Goal: Information Seeking & Learning: Learn about a topic

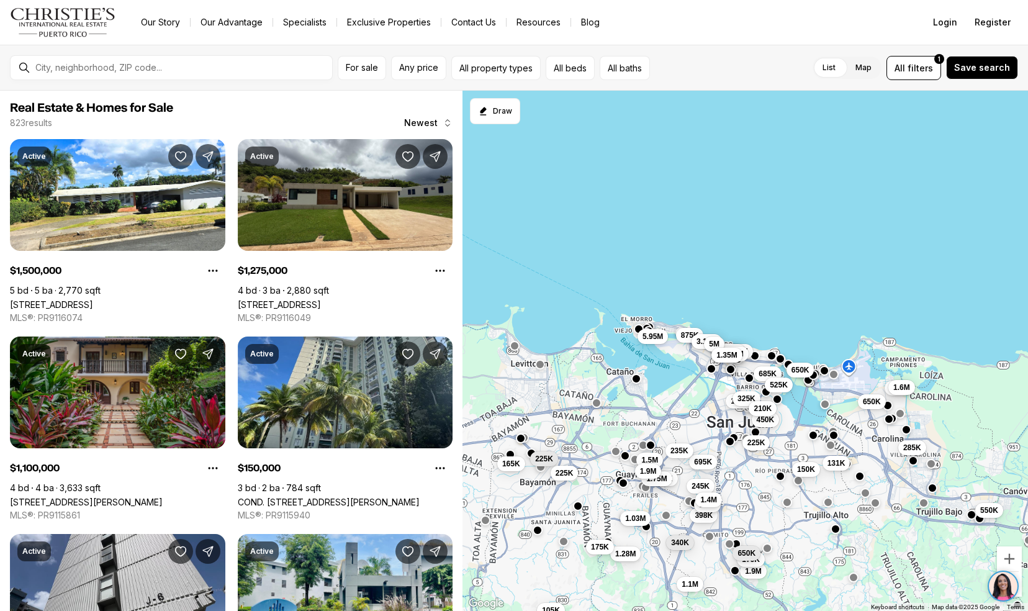
click at [45, 496] on link "[STREET_ADDRESS][PERSON_NAME]" at bounding box center [86, 501] width 153 height 11
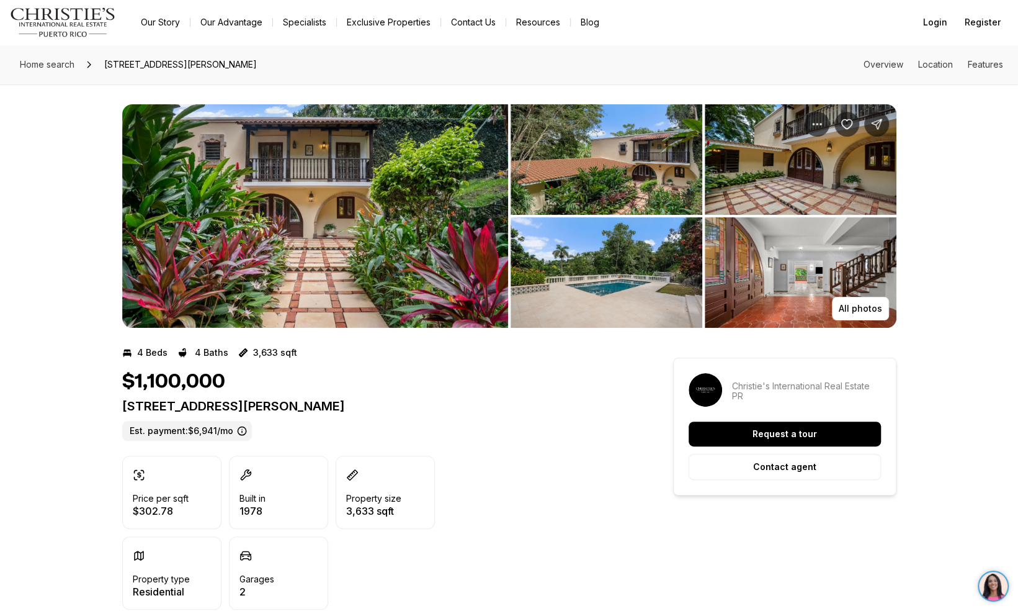
click at [262, 216] on img "View image gallery" at bounding box center [315, 215] width 386 height 223
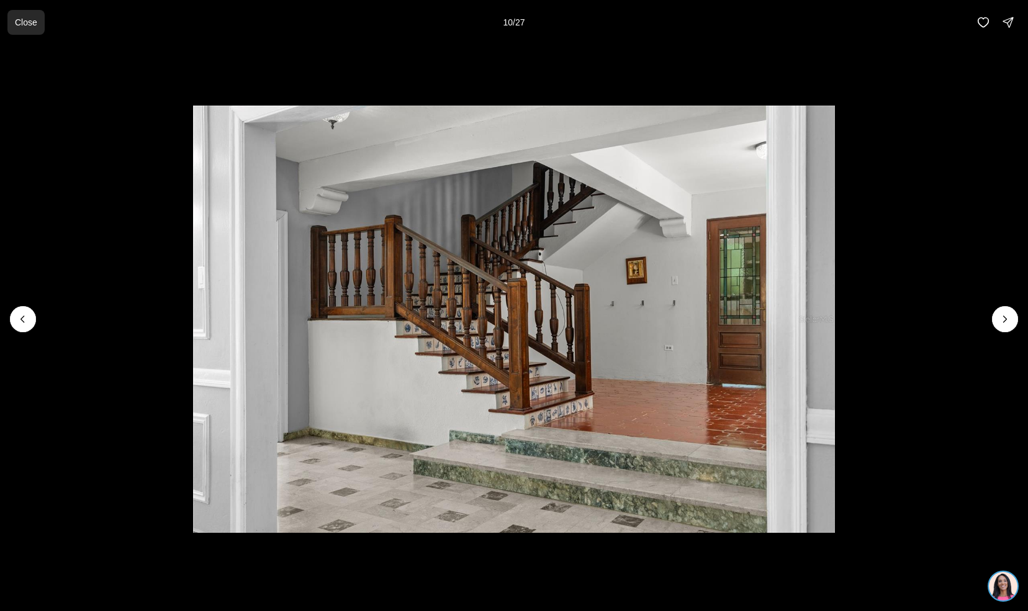
click at [26, 27] on p "Close" at bounding box center [26, 22] width 22 height 10
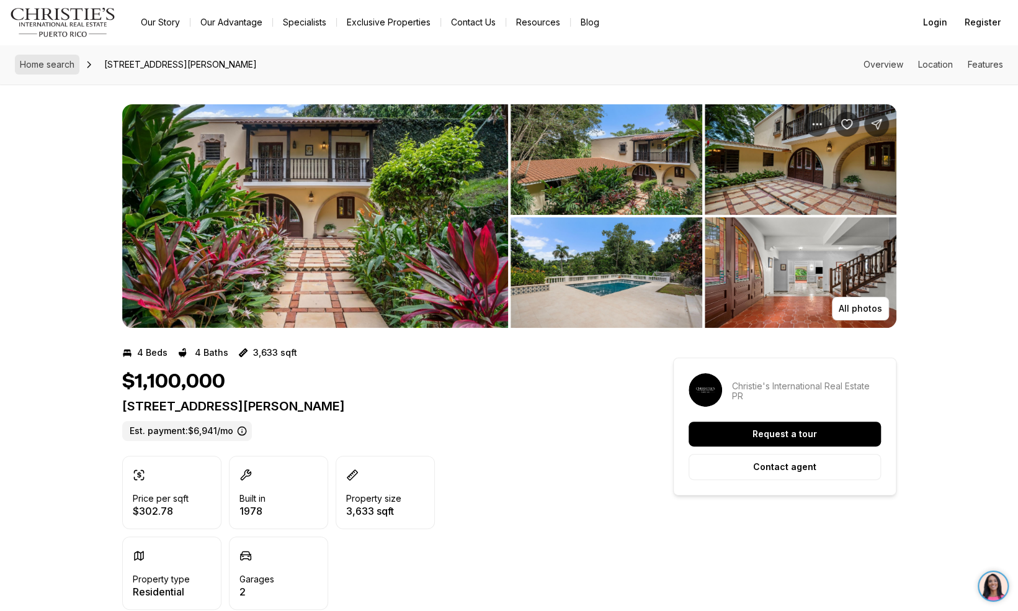
click at [28, 65] on span "Home search" at bounding box center [47, 64] width 55 height 11
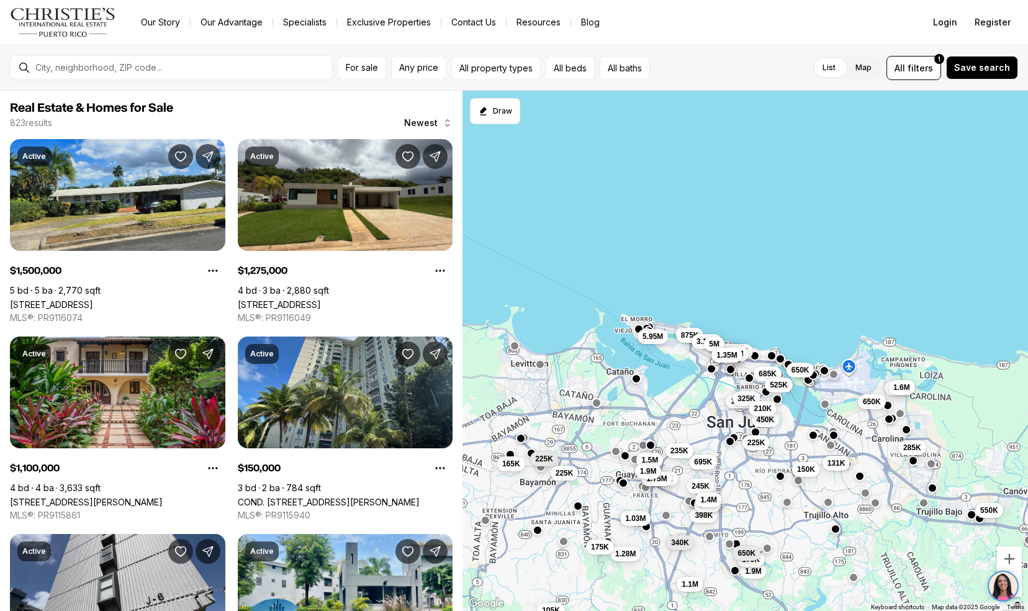
click at [30, 299] on link "[STREET_ADDRESS]" at bounding box center [51, 304] width 83 height 11
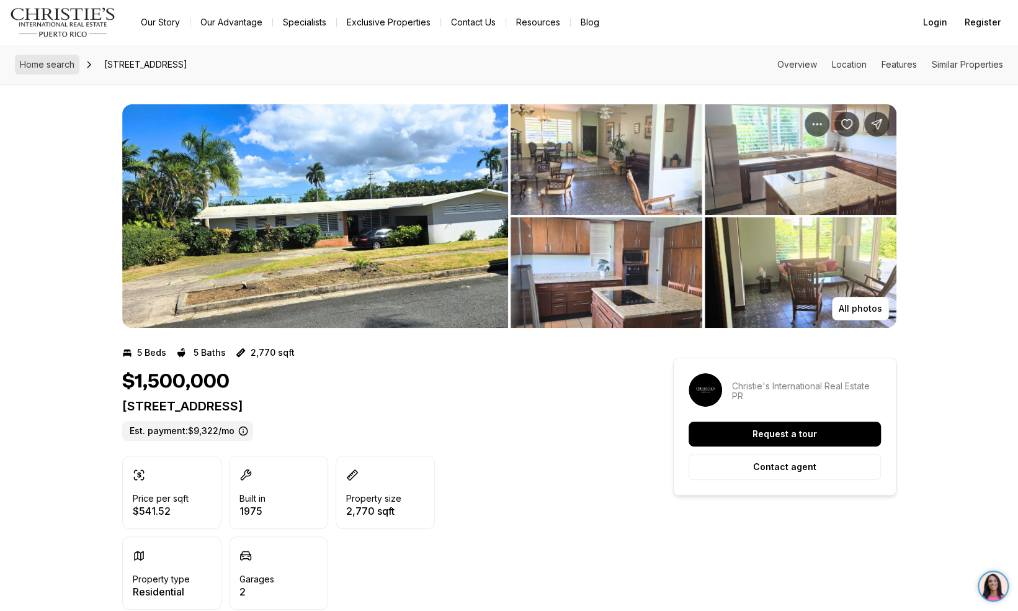
click at [42, 63] on span "Home search" at bounding box center [47, 64] width 55 height 11
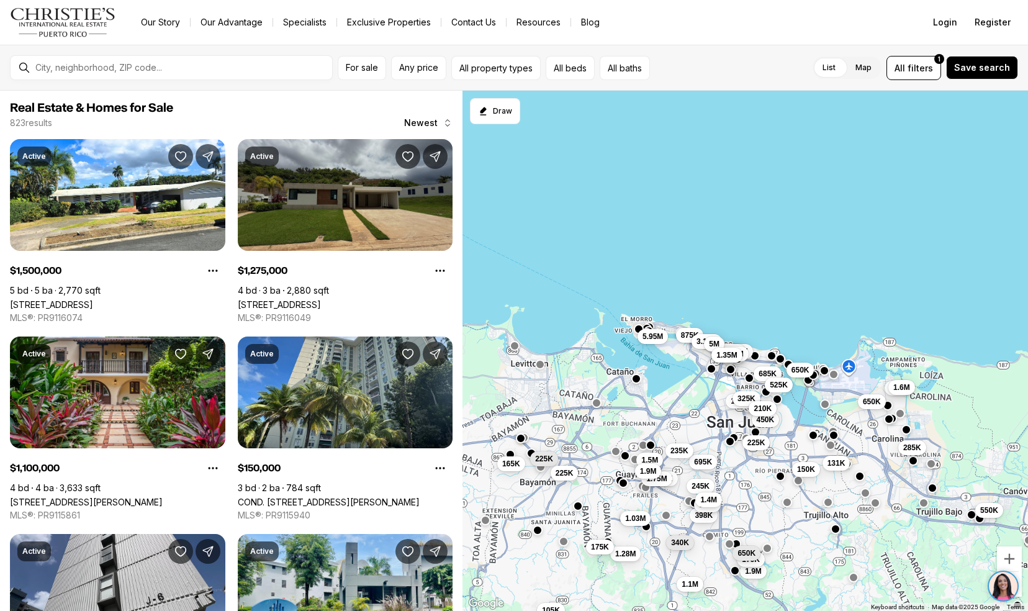
click at [257, 299] on link "[STREET_ADDRESS]" at bounding box center [279, 304] width 83 height 11
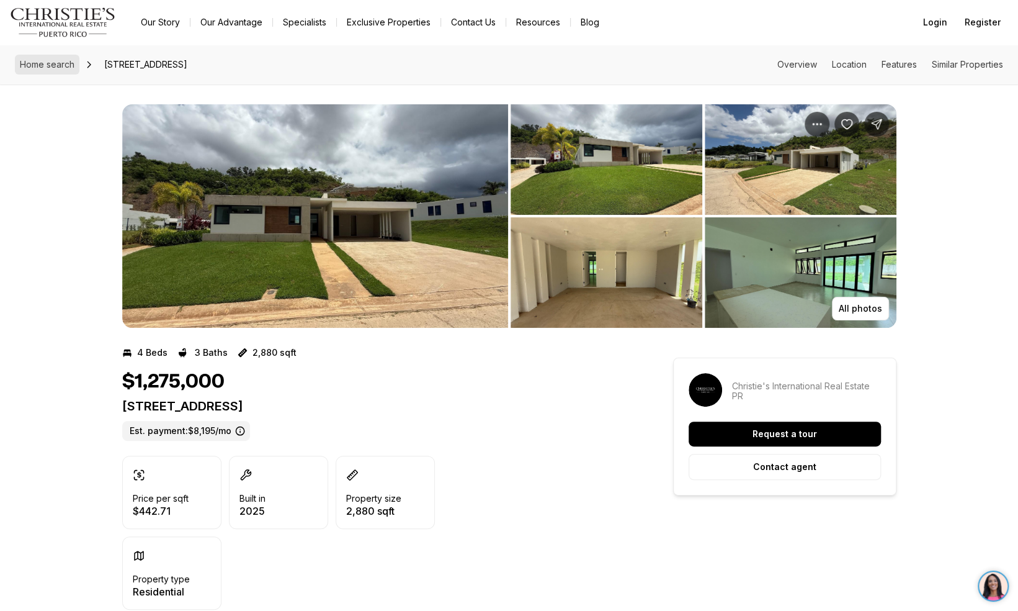
click at [50, 68] on span "Home search" at bounding box center [47, 64] width 55 height 11
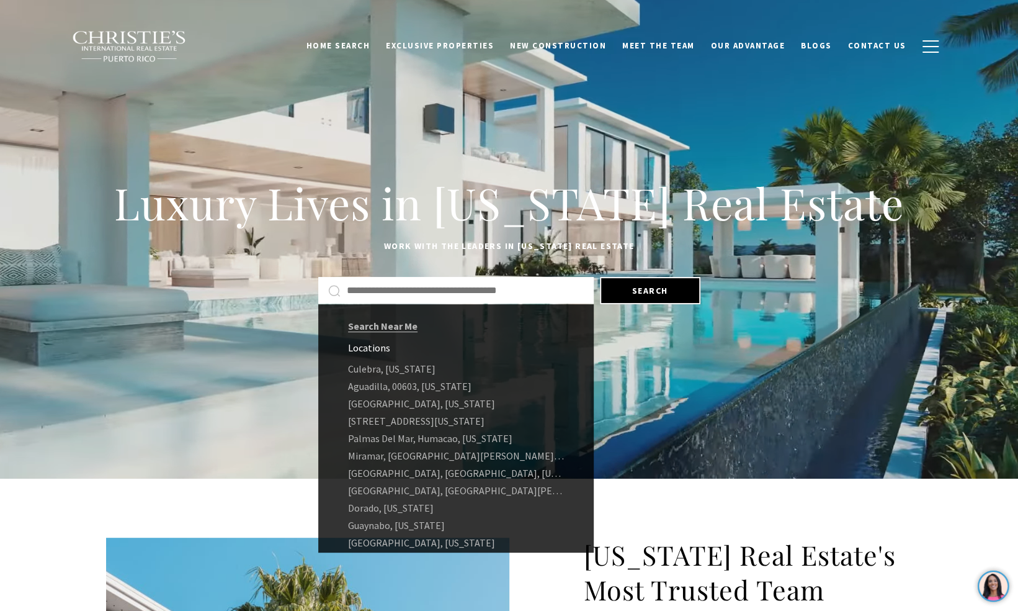
click at [418, 282] on input "Search by Address, City, or Neighborhood" at bounding box center [465, 290] width 237 height 16
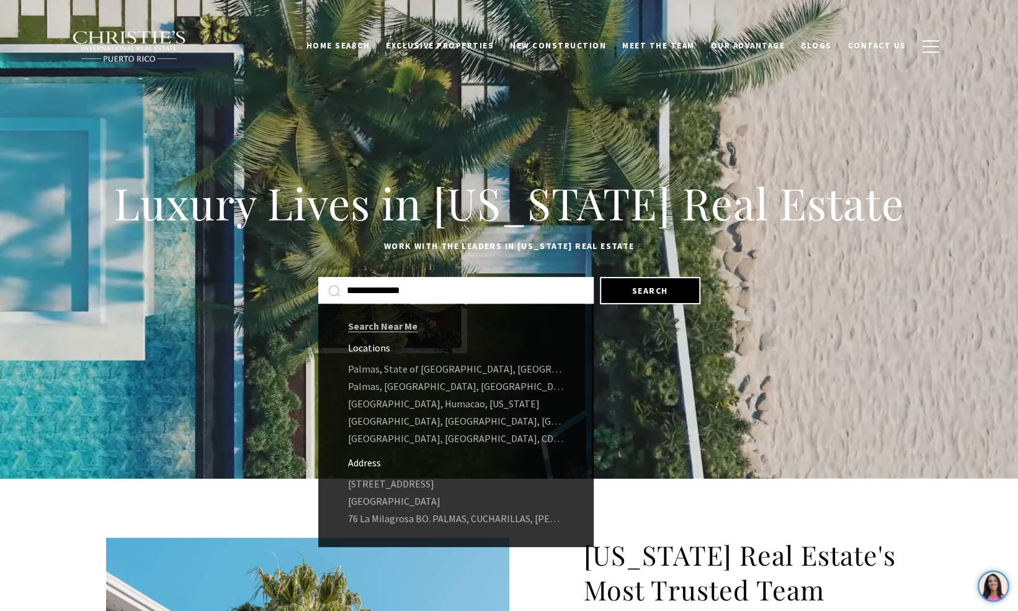
type input "**********"
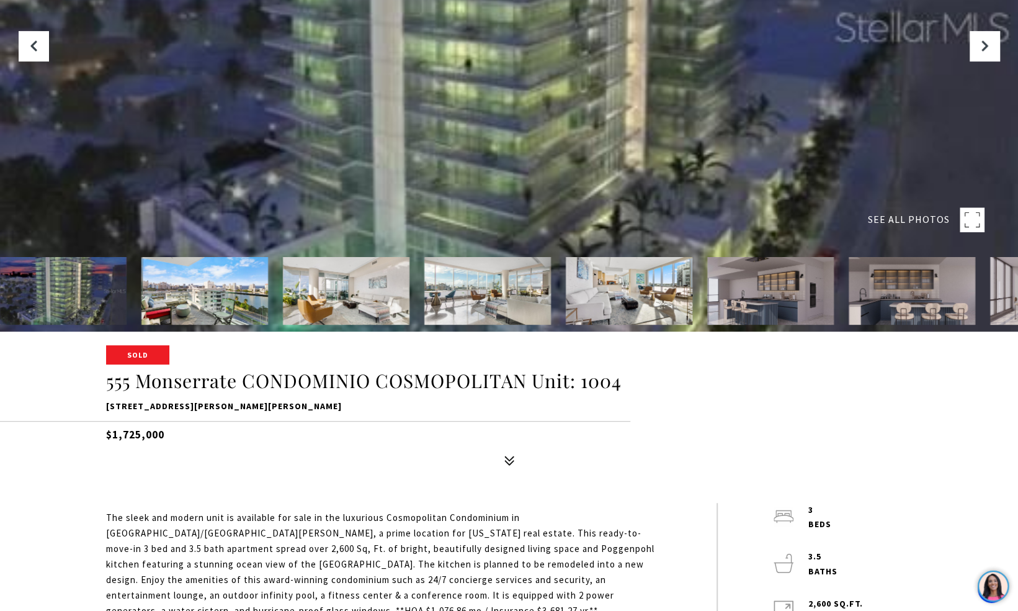
scroll to position [304, 0]
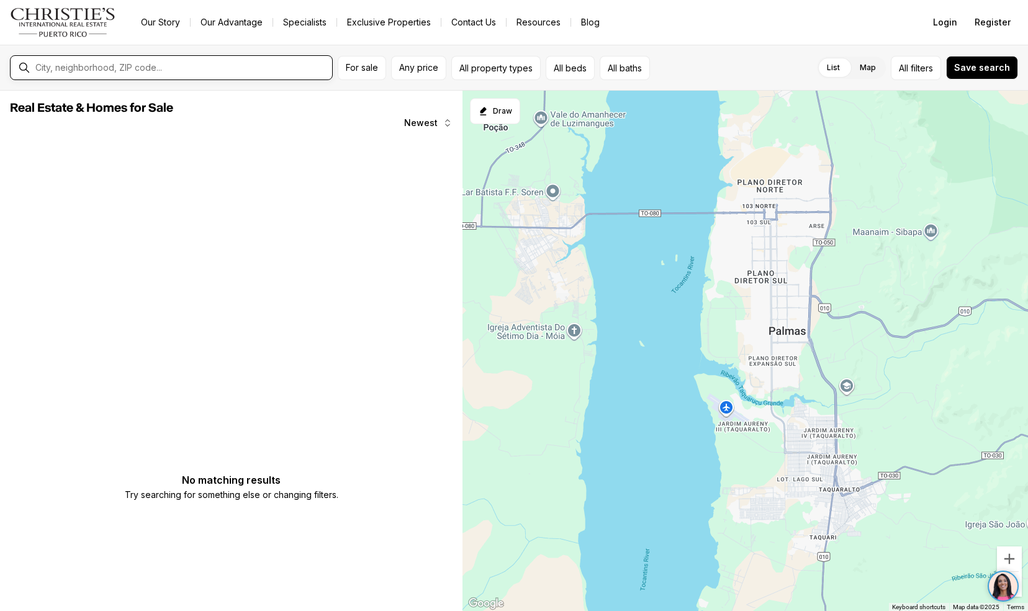
click at [96, 65] on input "text" at bounding box center [181, 67] width 292 height 11
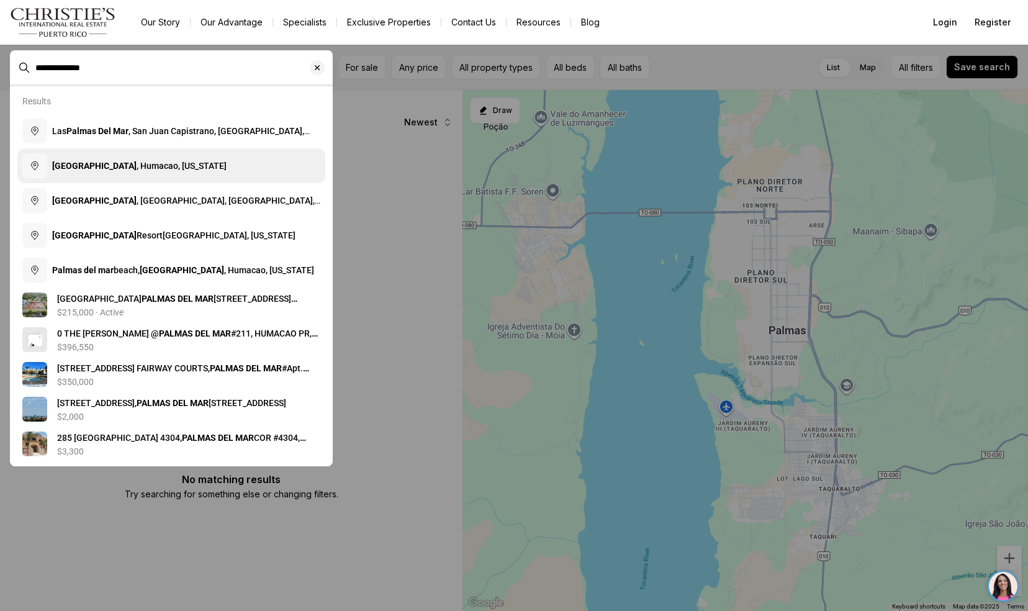
type input "**********"
click at [153, 173] on button "Palmas del Mar , Humacao, Puerto Rico" at bounding box center [171, 165] width 308 height 35
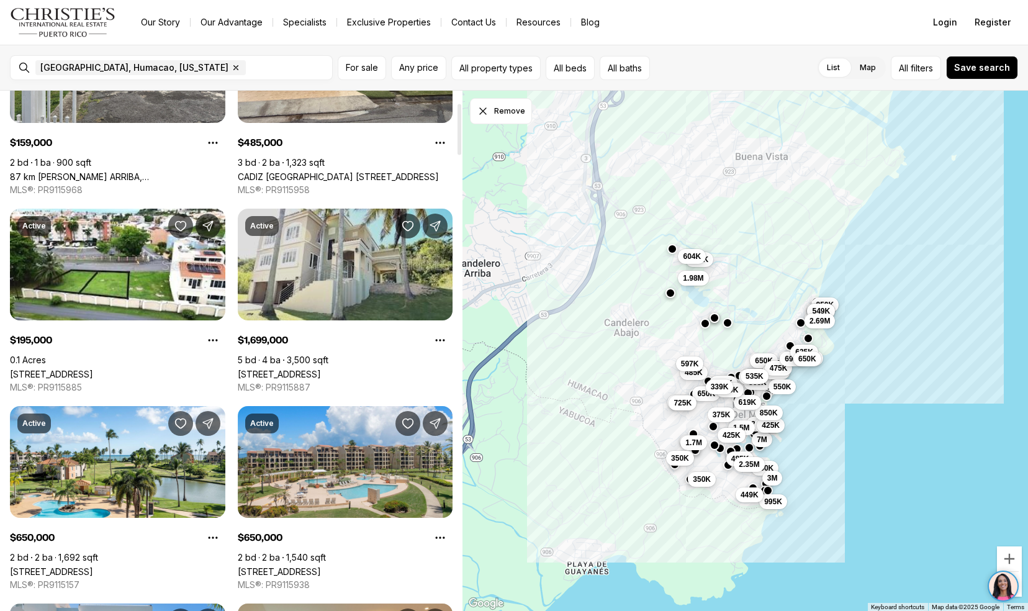
scroll to position [149, 0]
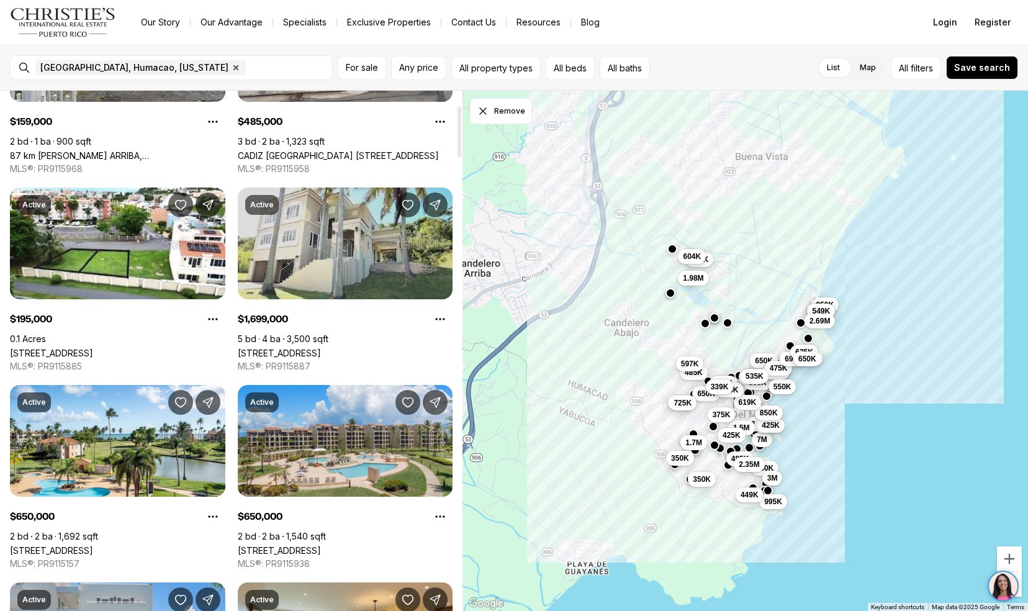
click at [293, 347] on link "[STREET_ADDRESS]" at bounding box center [279, 352] width 83 height 11
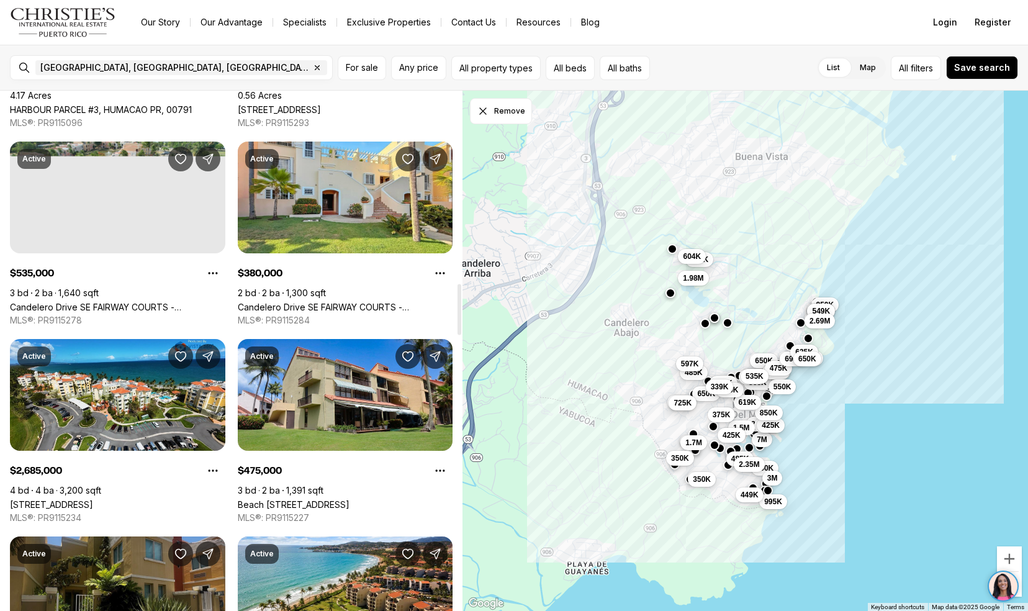
scroll to position [1971, 0]
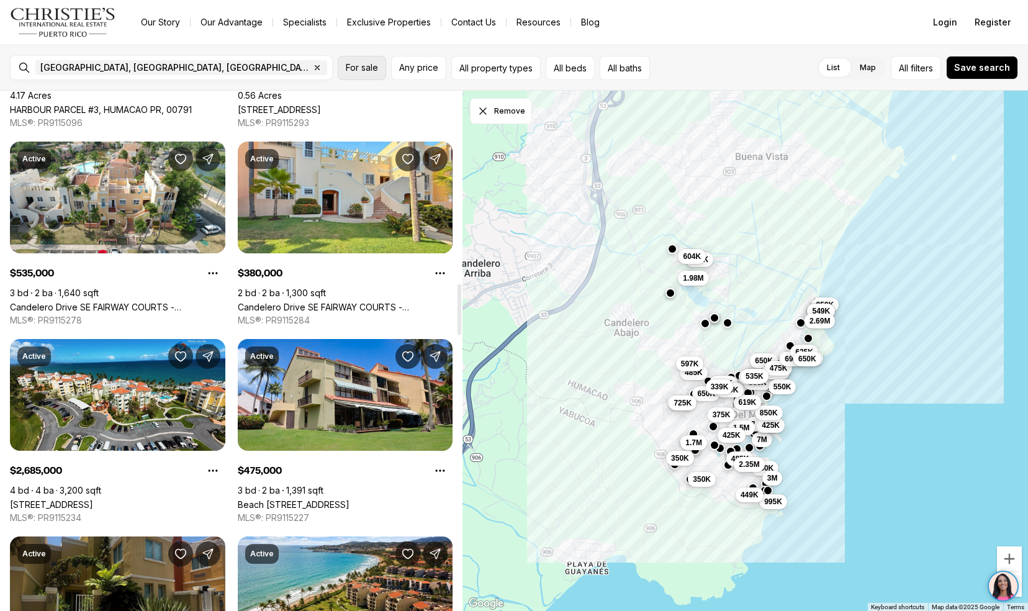
click at [364, 68] on span "For sale" at bounding box center [362, 68] width 32 height 10
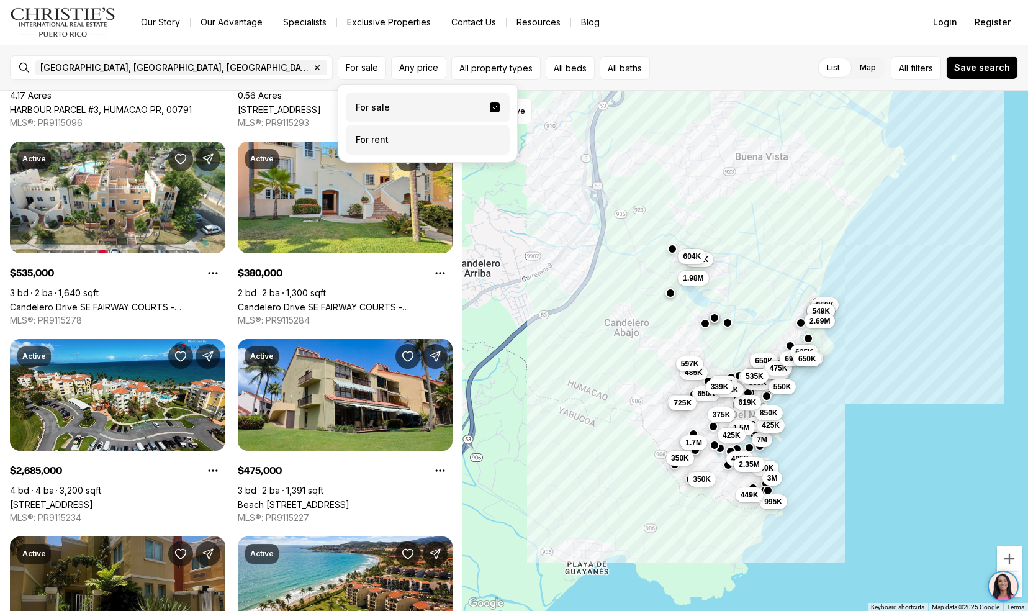
click at [392, 143] on label "For rent" at bounding box center [428, 140] width 164 height 30
click at [490, 135] on button "For rent" at bounding box center [495, 135] width 10 height 0
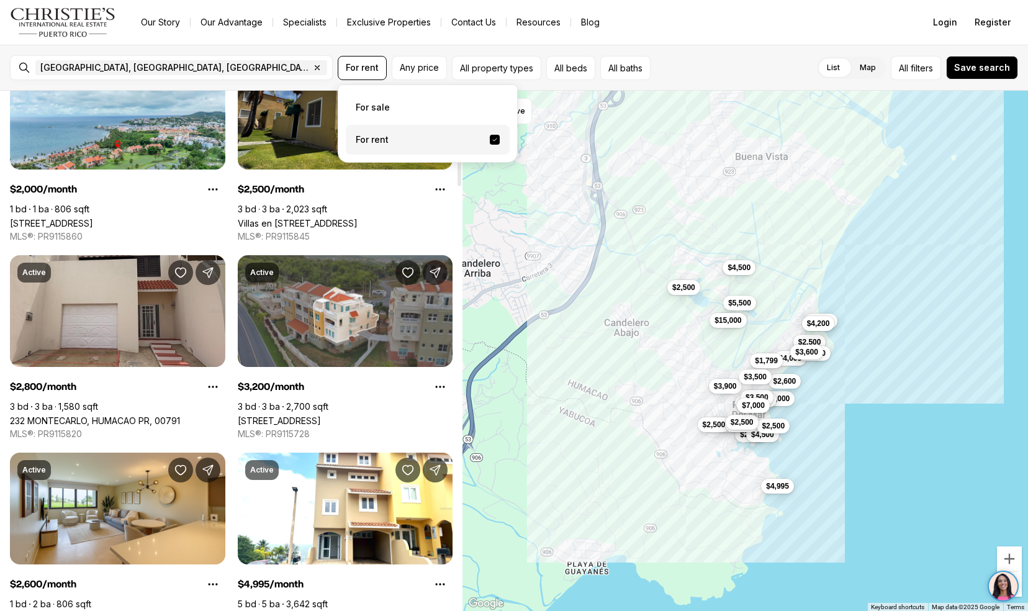
scroll to position [79, 0]
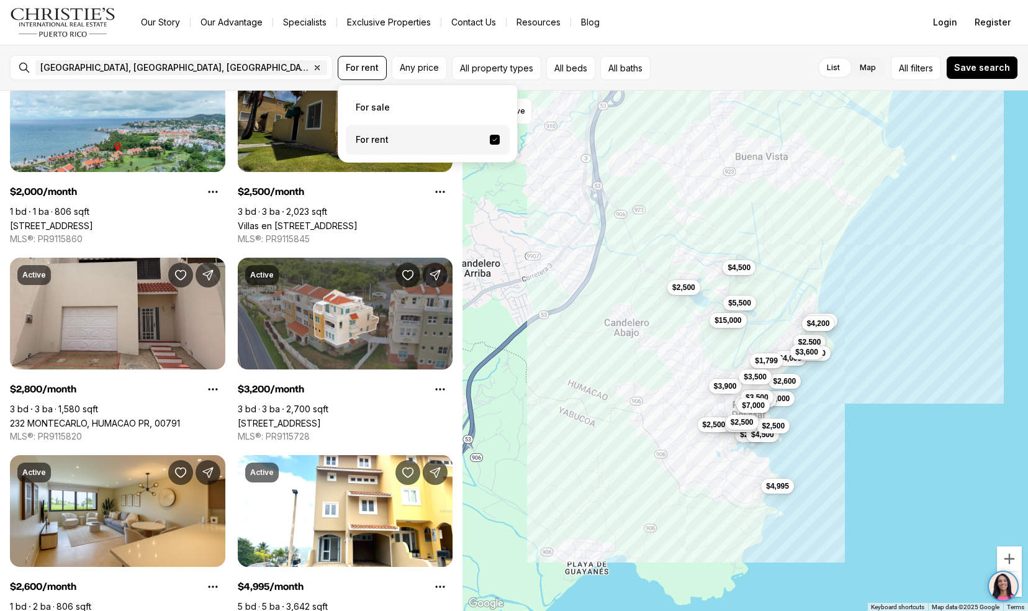
click at [347, 220] on link "Villas en [STREET_ADDRESS]" at bounding box center [298, 225] width 120 height 11
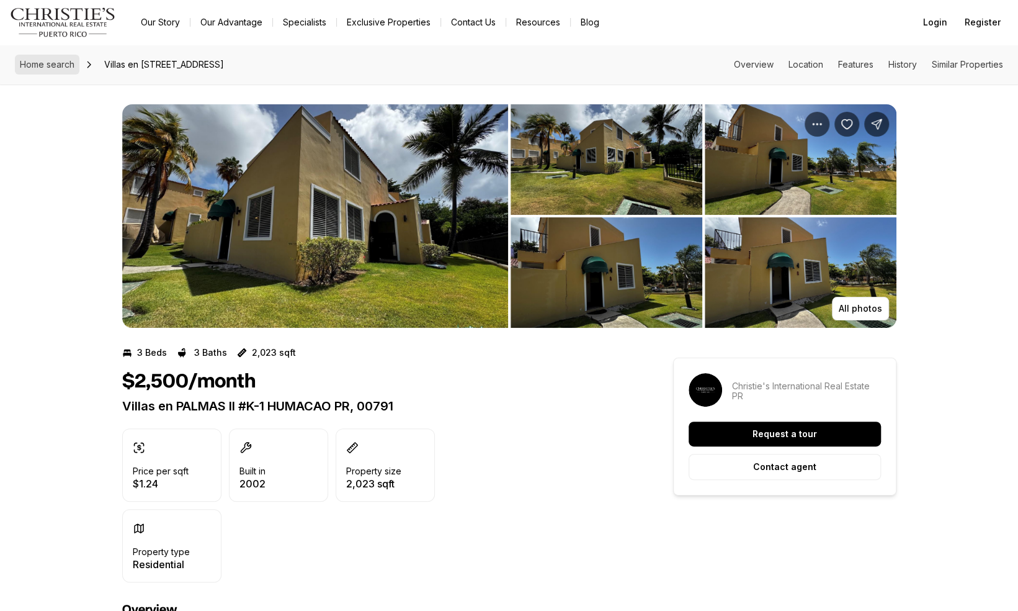
click at [55, 63] on span "Home search" at bounding box center [47, 64] width 55 height 11
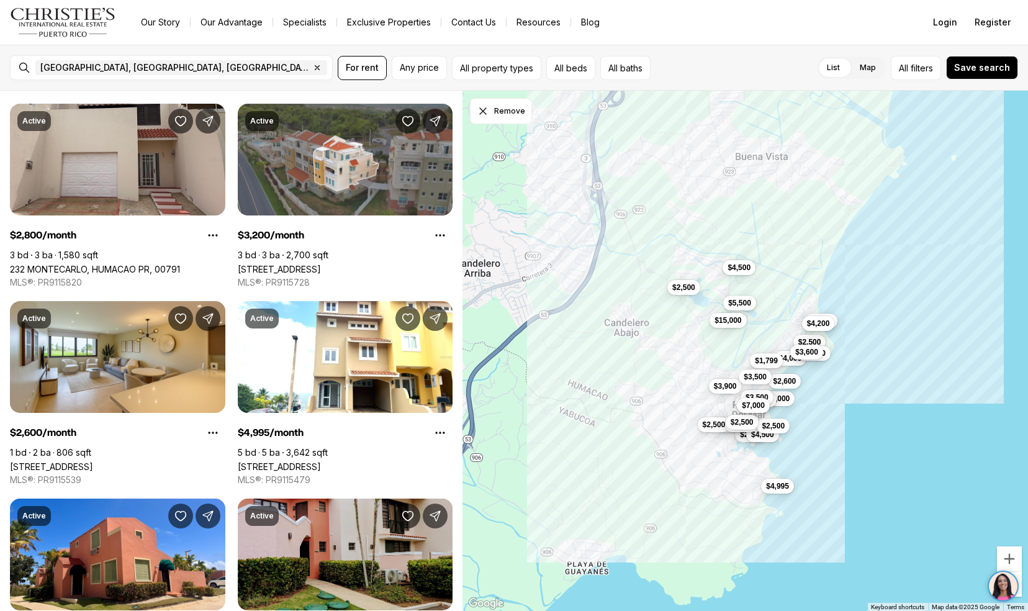
scroll to position [231, 0]
